Goal: Navigation & Orientation: Find specific page/section

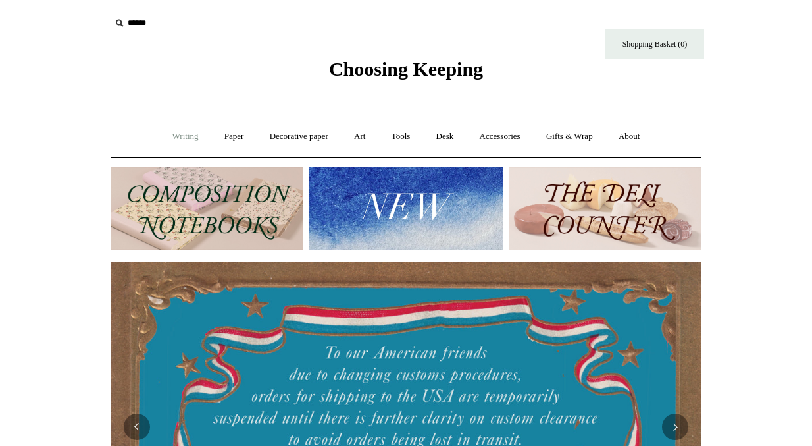
click at [185, 143] on link "Writing +" at bounding box center [186, 136] width 50 height 35
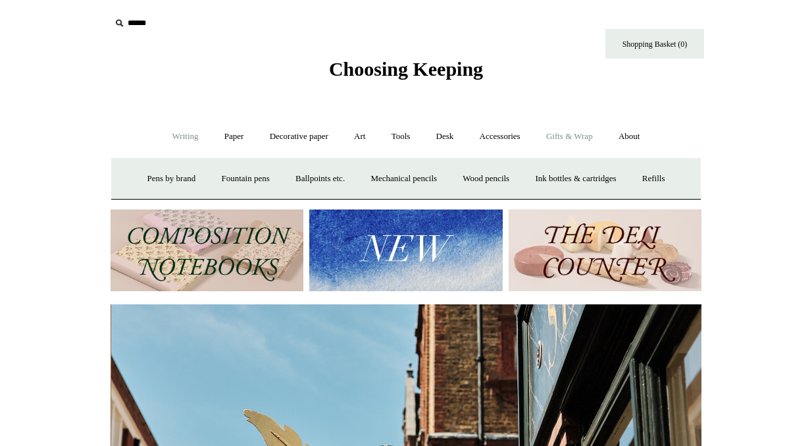
scroll to position [0, 591]
click at [447, 140] on link "Desk +" at bounding box center [445, 136] width 41 height 35
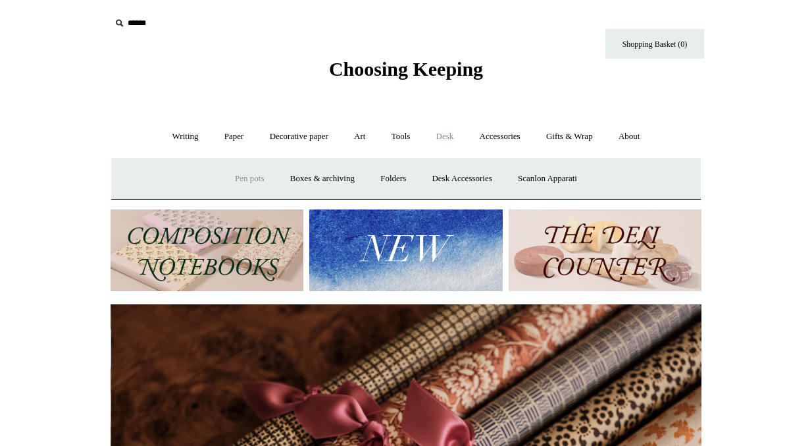
scroll to position [0, 1182]
click at [182, 141] on link "Writing +" at bounding box center [186, 136] width 50 height 35
click at [161, 135] on link "Writing -" at bounding box center [186, 136] width 50 height 35
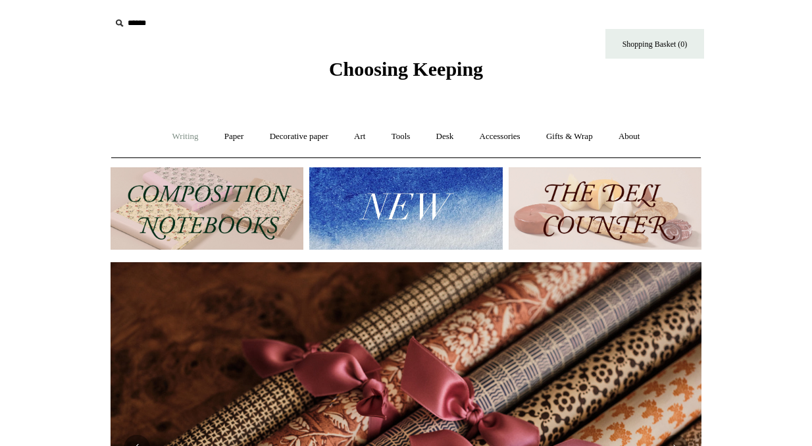
click at [163, 135] on link "Writing +" at bounding box center [186, 136] width 50 height 35
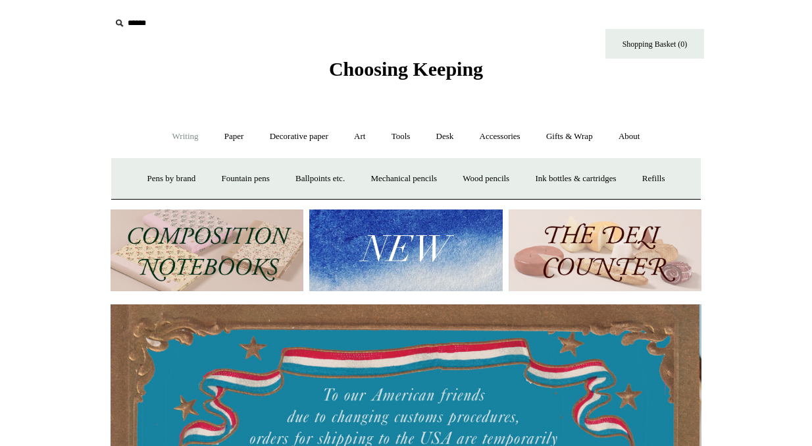
scroll to position [0, 0]
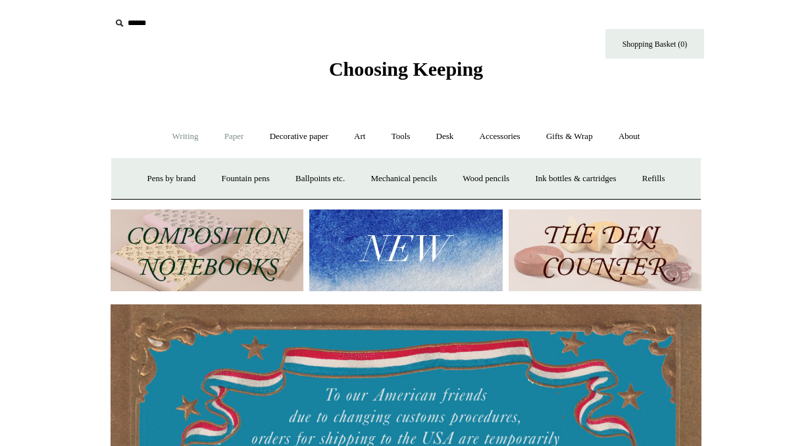
click at [216, 136] on link "Paper +" at bounding box center [234, 136] width 43 height 35
click at [207, 172] on link "Notebooks +" at bounding box center [222, 178] width 61 height 35
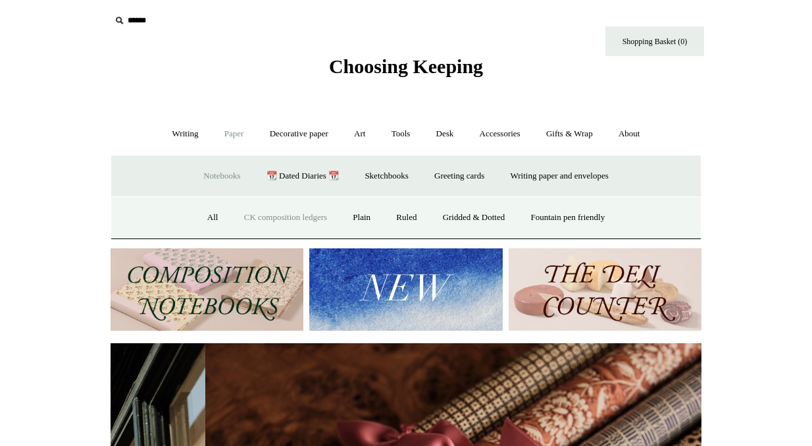
scroll to position [0, 1182]
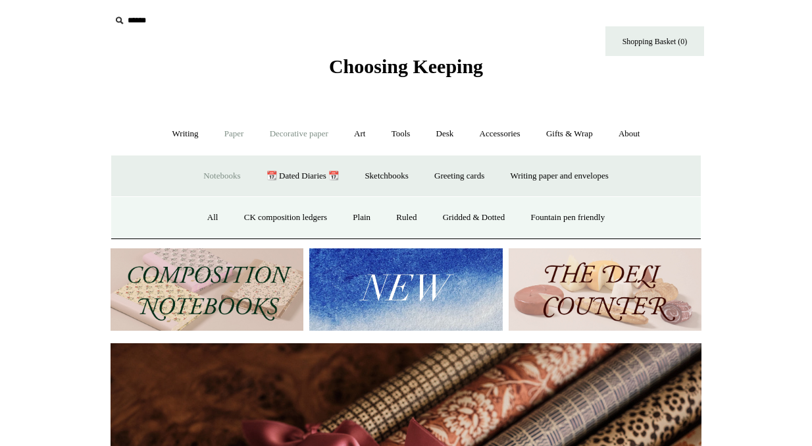
click at [315, 143] on link "Decorative paper +" at bounding box center [299, 133] width 82 height 35
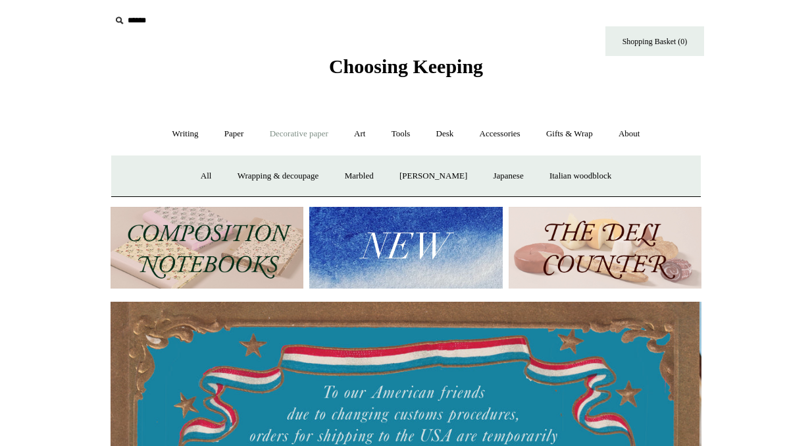
scroll to position [0, 0]
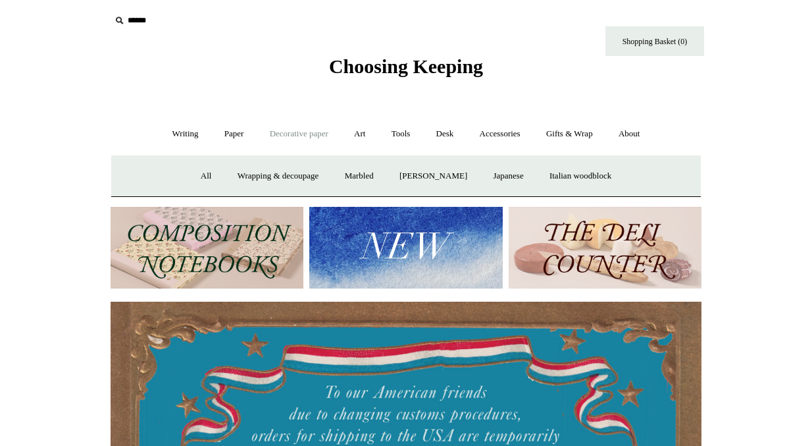
click at [439, 68] on span "Choosing Keeping" at bounding box center [406, 66] width 154 height 22
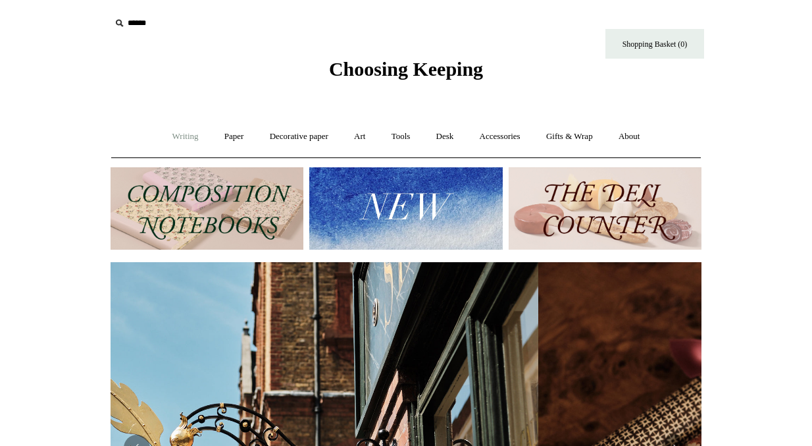
scroll to position [0, 61]
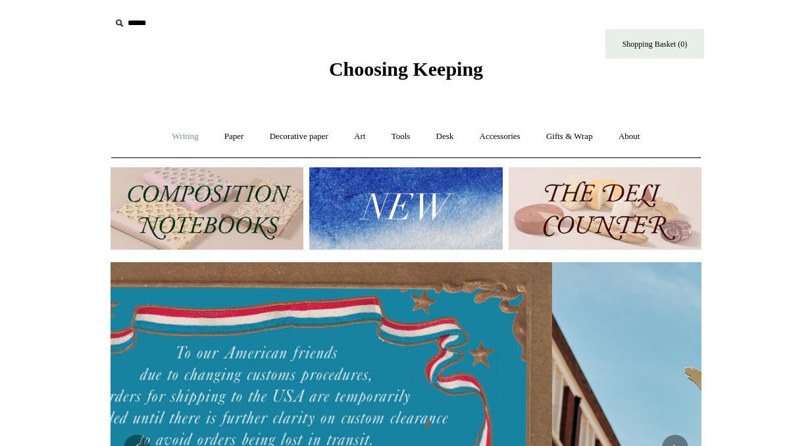
click at [184, 138] on link "Writing +" at bounding box center [186, 136] width 50 height 35
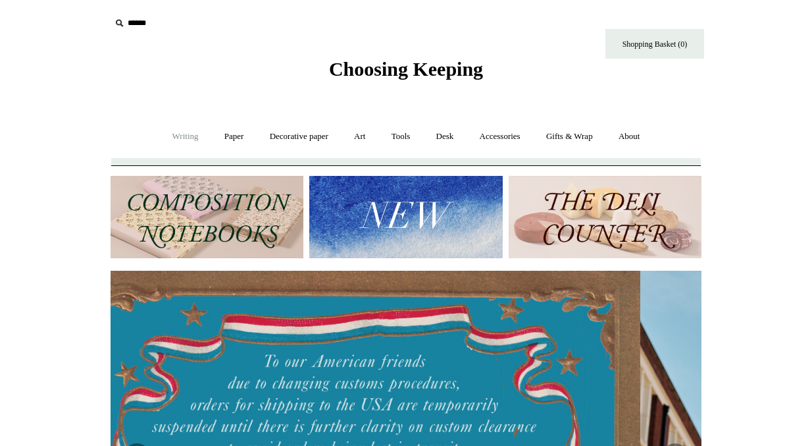
scroll to position [0, 0]
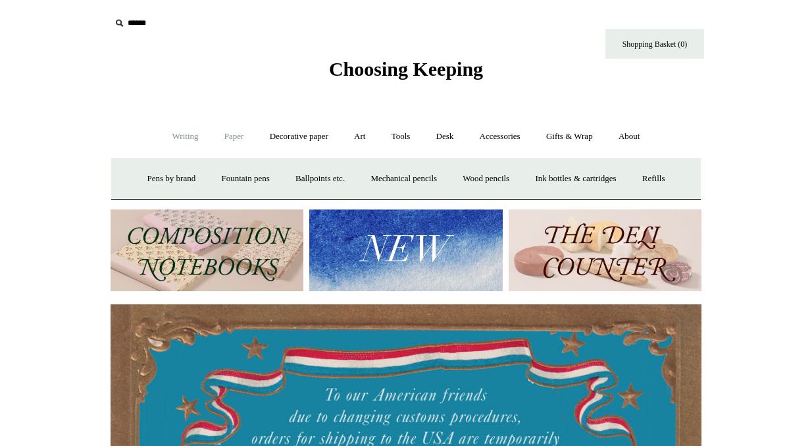
click at [232, 138] on link "Paper +" at bounding box center [234, 136] width 43 height 35
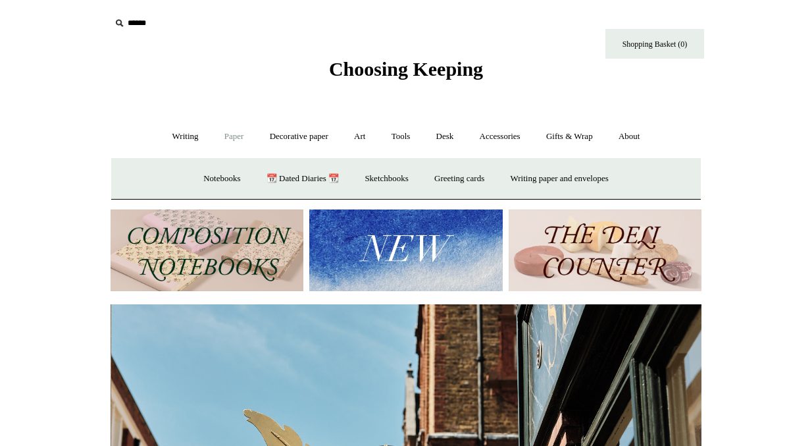
scroll to position [0, 591]
click at [451, 140] on link "Desk +" at bounding box center [445, 136] width 41 height 35
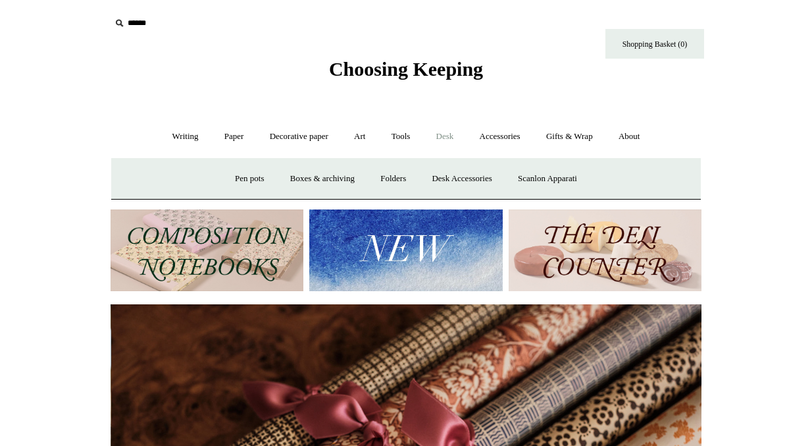
scroll to position [0, 1182]
click at [392, 169] on link "Folders" at bounding box center [393, 178] width 49 height 35
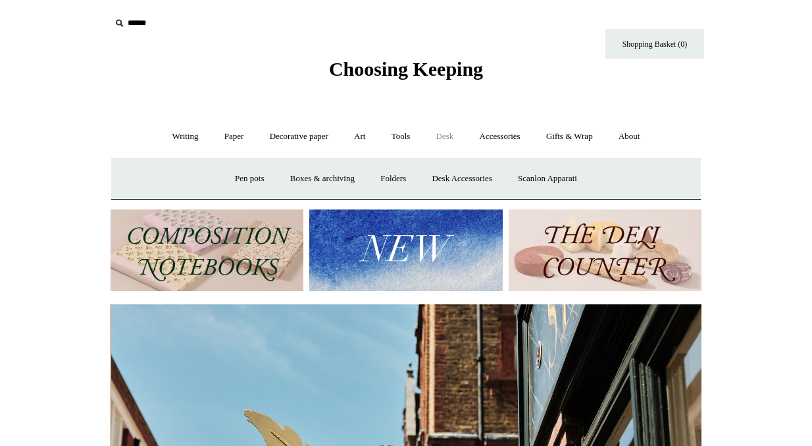
scroll to position [0, 591]
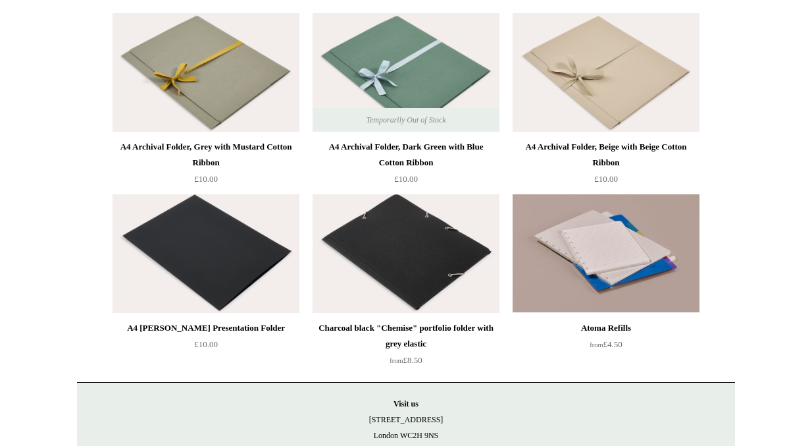
scroll to position [171, 0]
